Goal: Information Seeking & Learning: Learn about a topic

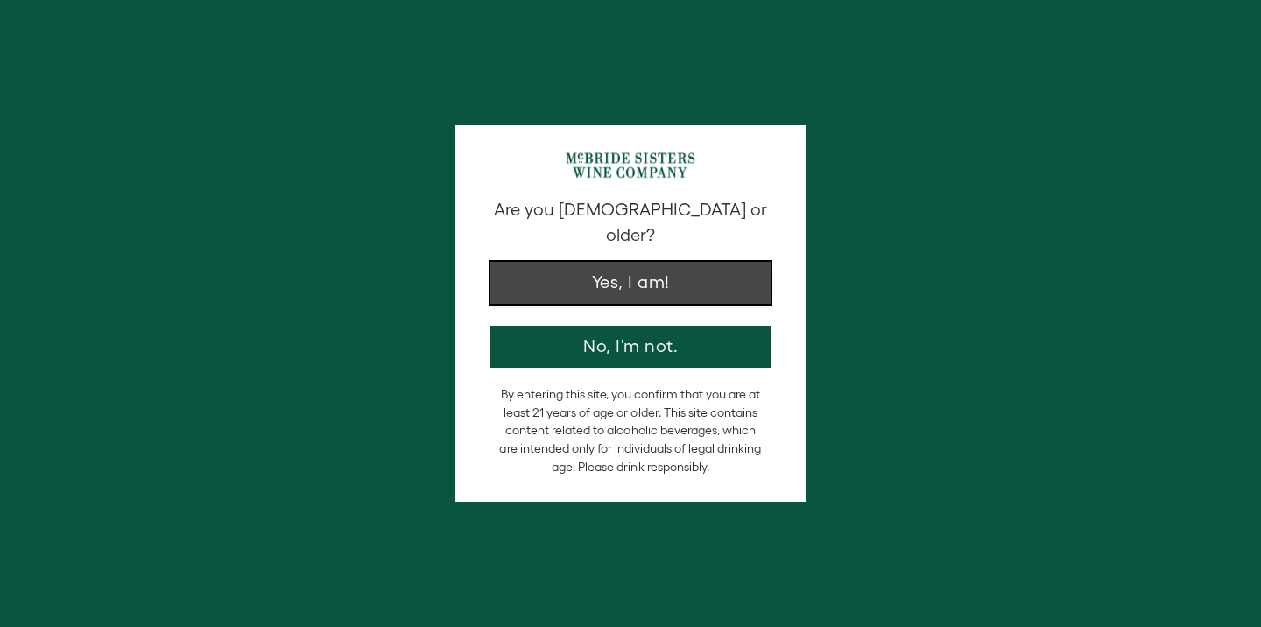
click at [677, 266] on button "Yes, I am!" at bounding box center [630, 283] width 280 height 42
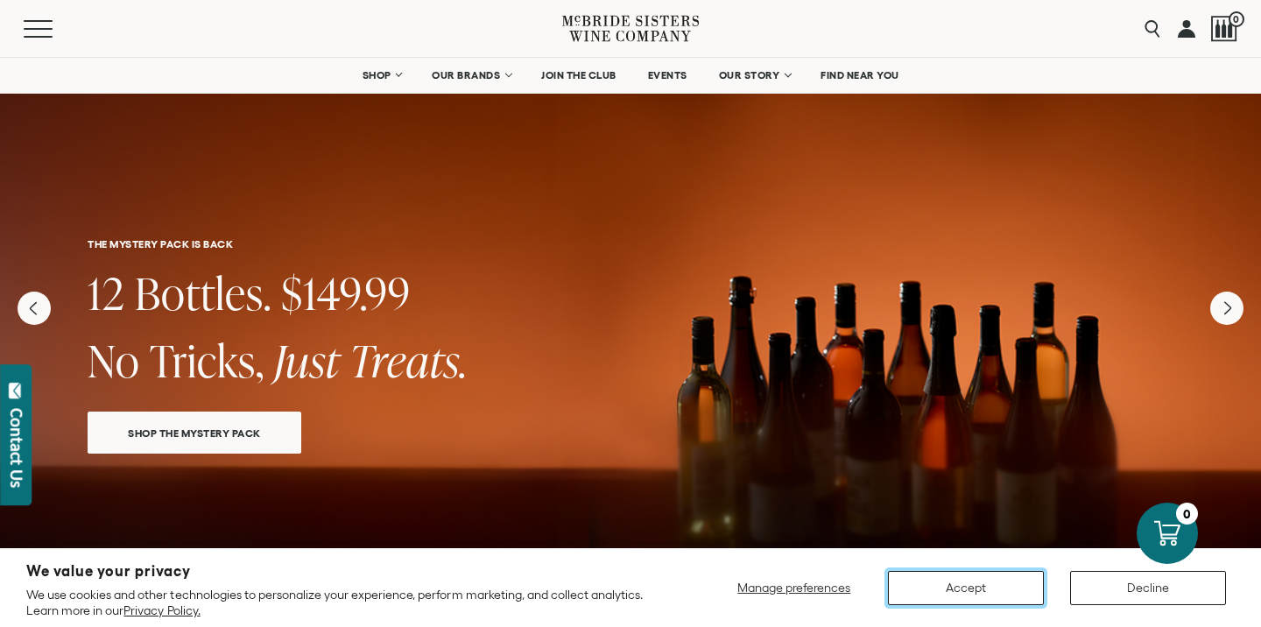
click at [987, 581] on button "Accept" at bounding box center [966, 588] width 156 height 34
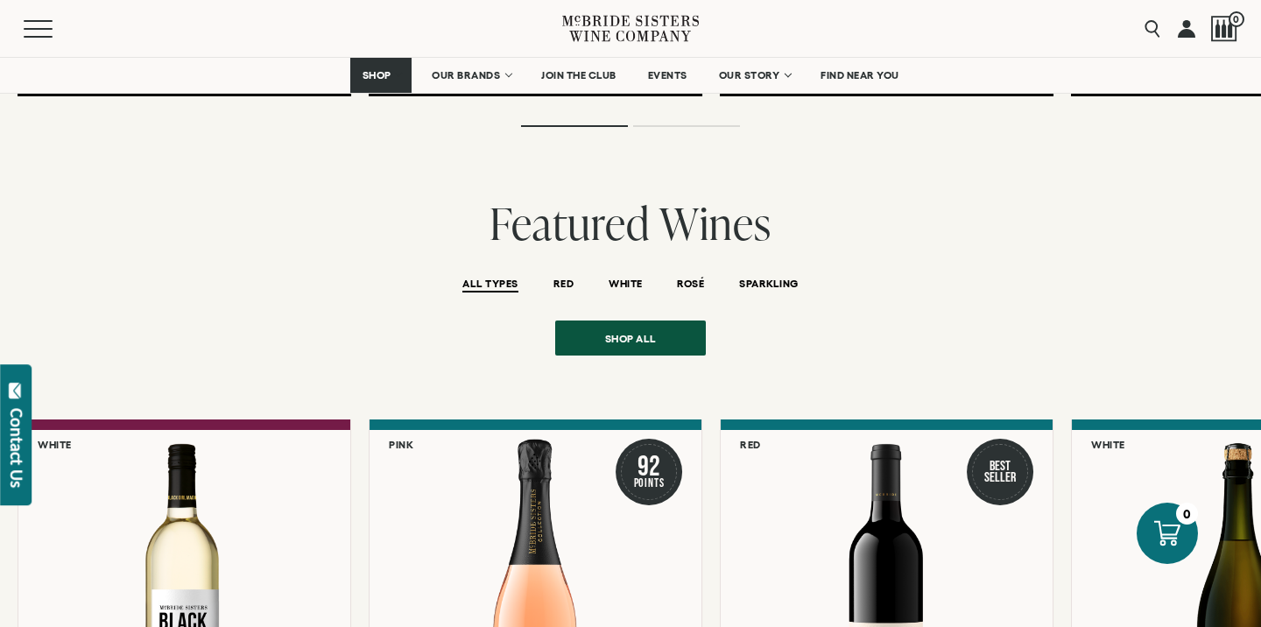
scroll to position [3537, 0]
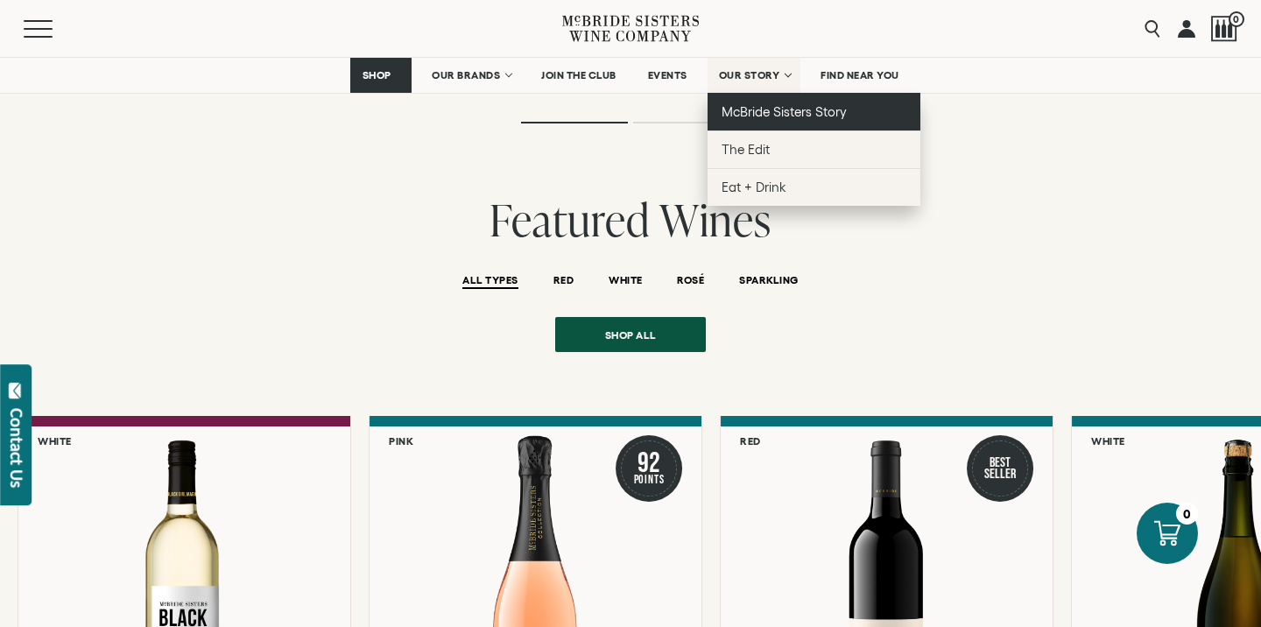
click at [765, 107] on span "McBride Sisters Story" at bounding box center [783, 111] width 125 height 15
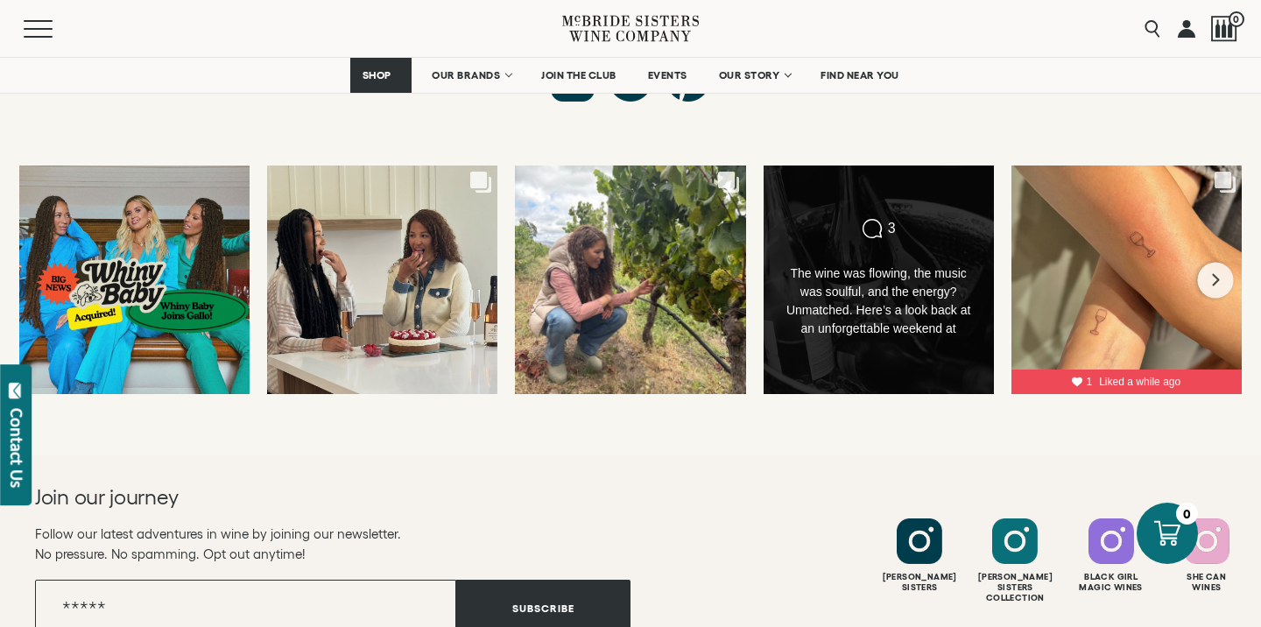
scroll to position [6801, 0]
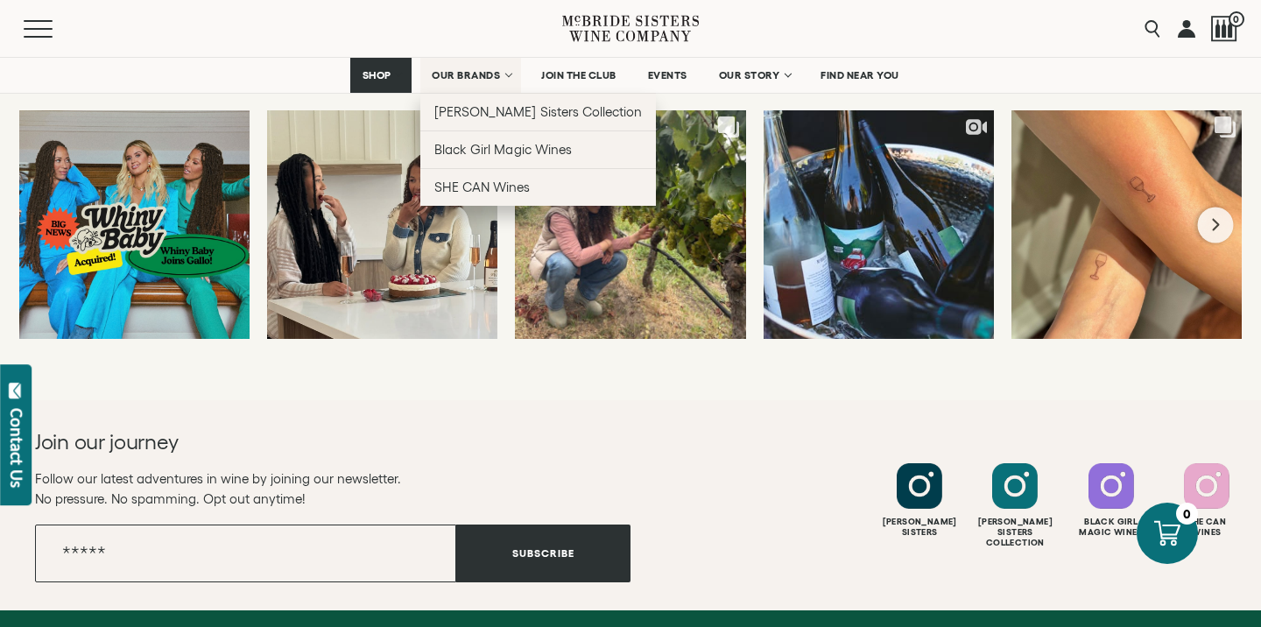
click at [451, 73] on span "OUR BRANDS" at bounding box center [466, 75] width 68 height 12
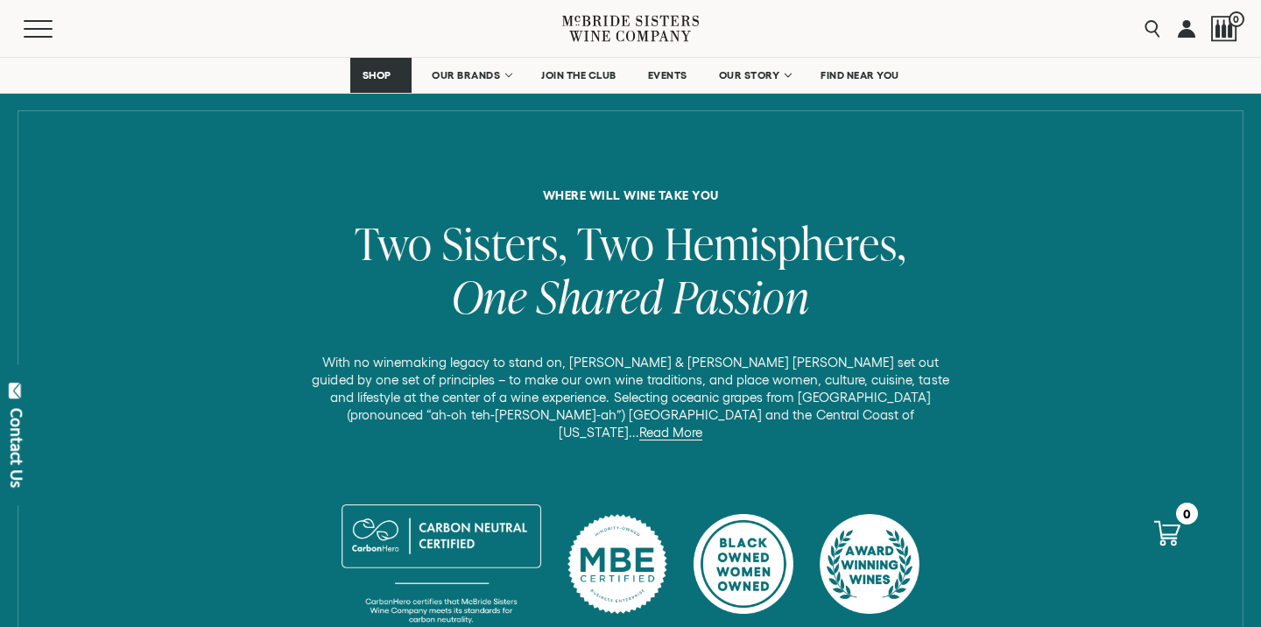
scroll to position [644, 0]
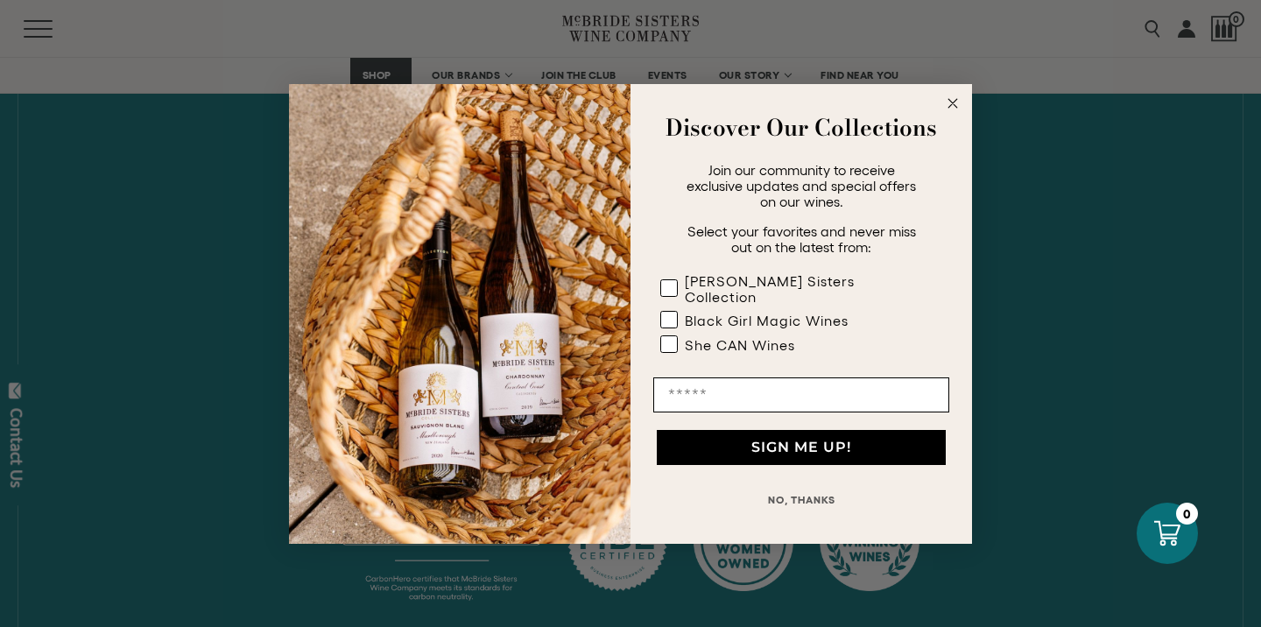
click at [954, 108] on icon "Close dialog" at bounding box center [952, 103] width 9 height 9
